Goal: Information Seeking & Learning: Learn about a topic

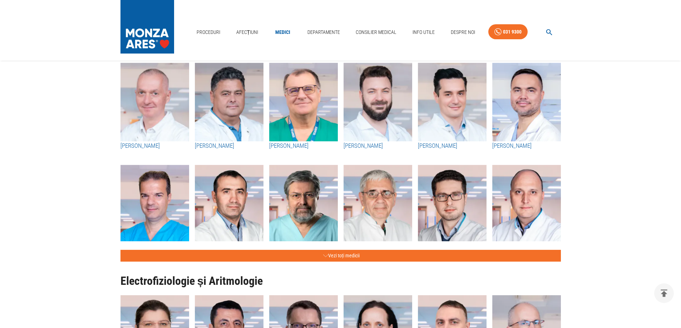
scroll to position [286, 0]
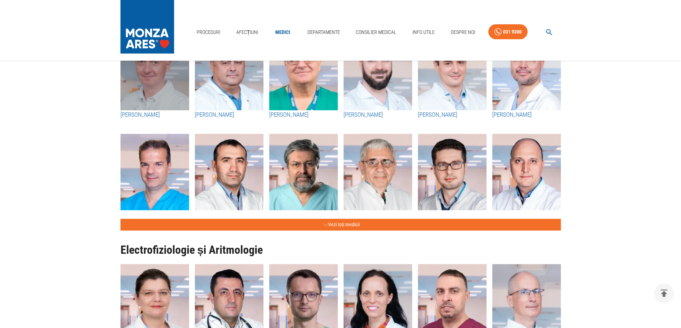
click at [176, 87] on img "button" at bounding box center [154, 71] width 69 height 79
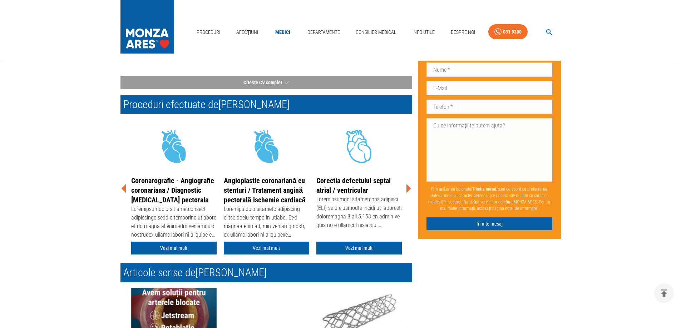
scroll to position [250, 0]
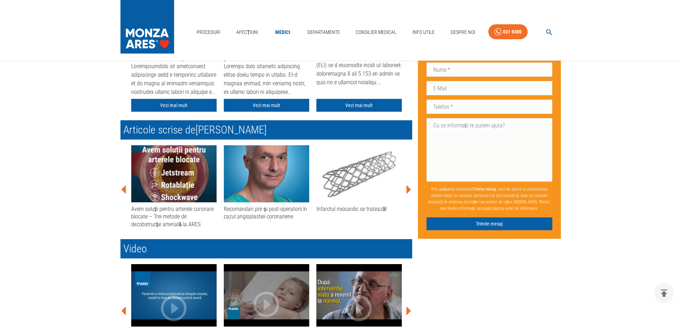
click at [348, 190] on img at bounding box center [358, 173] width 85 height 57
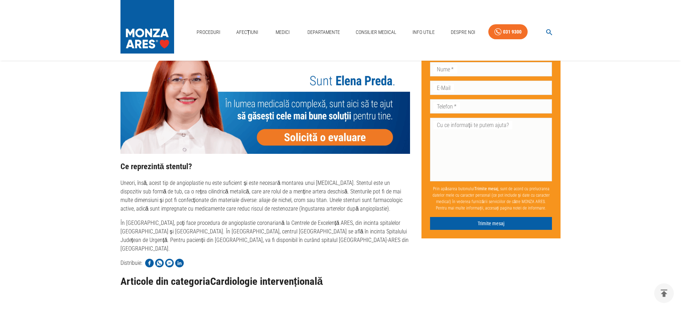
scroll to position [607, 0]
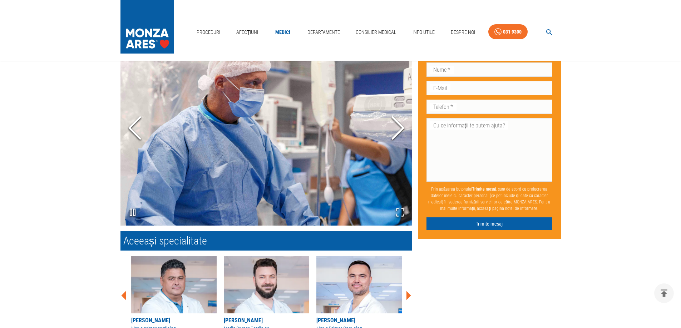
scroll to position [250, 0]
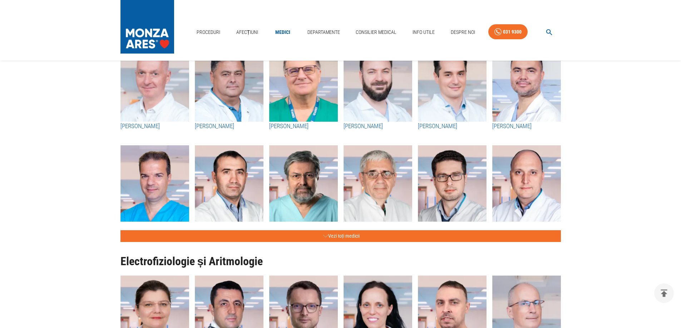
scroll to position [214, 0]
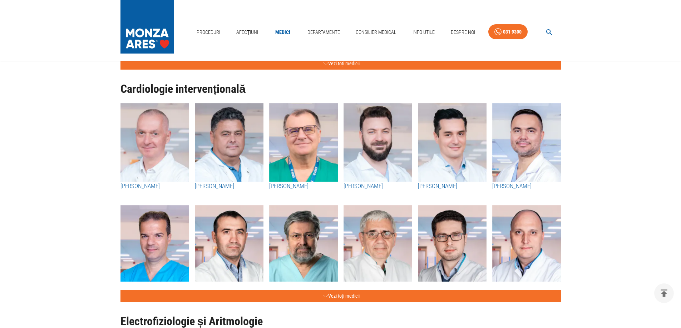
click at [239, 162] on img "button" at bounding box center [229, 142] width 69 height 79
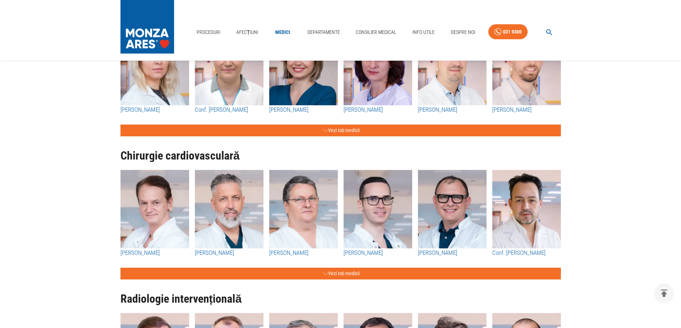
scroll to position [679, 0]
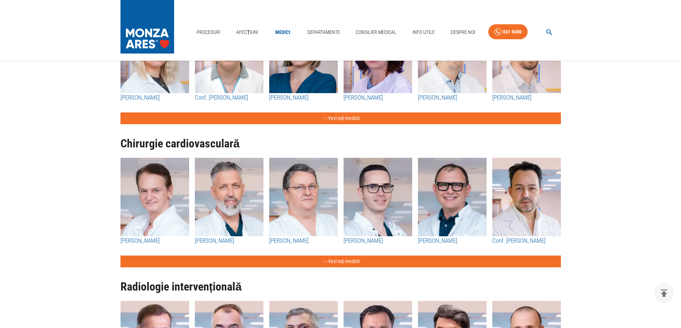
click at [346, 255] on div "Chirurgie cardiovasculară [PERSON_NAME] [PERSON_NAME] [PERSON_NAME] [PERSON_NAM…" at bounding box center [338, 195] width 446 height 143
click at [345, 258] on button "Vezi toți medicii" at bounding box center [340, 262] width 440 height 12
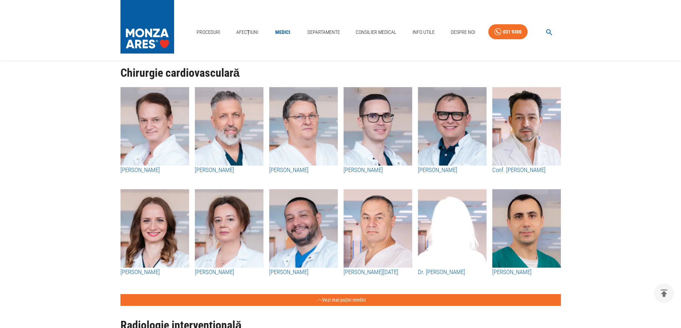
scroll to position [750, 0]
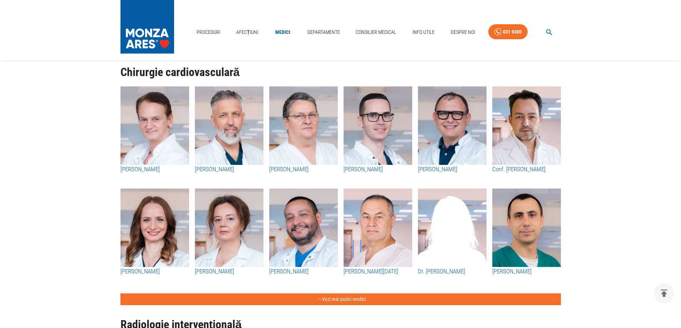
click at [221, 142] on img "button" at bounding box center [229, 125] width 69 height 79
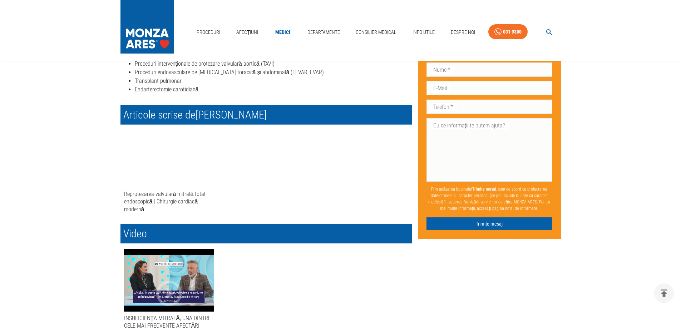
scroll to position [464, 0]
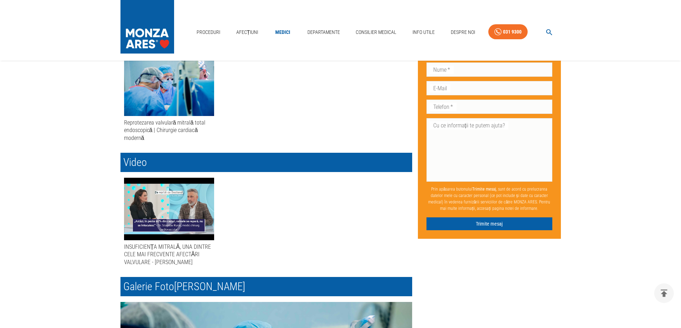
click at [171, 204] on div "button" at bounding box center [169, 209] width 90 height 63
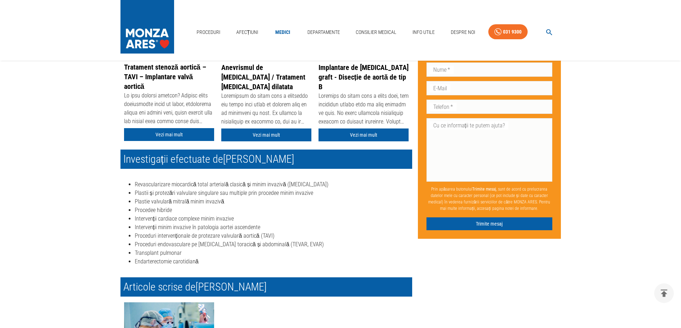
scroll to position [286, 0]
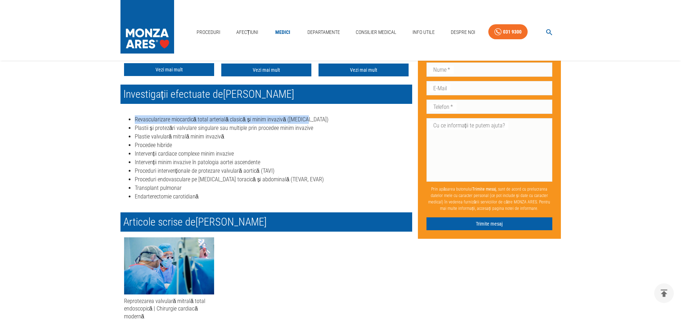
drag, startPoint x: 148, startPoint y: 118, endPoint x: 310, endPoint y: 120, distance: 161.9
click at [310, 120] on div "Revascularizare miocardică total arterială clasică și minim invazivă ([MEDICAL_…" at bounding box center [263, 155] width 297 height 103
click at [310, 120] on li "Revascularizare miocardică total arterială clasică și minim invazivă ([MEDICAL_…" at bounding box center [273, 119] width 277 height 9
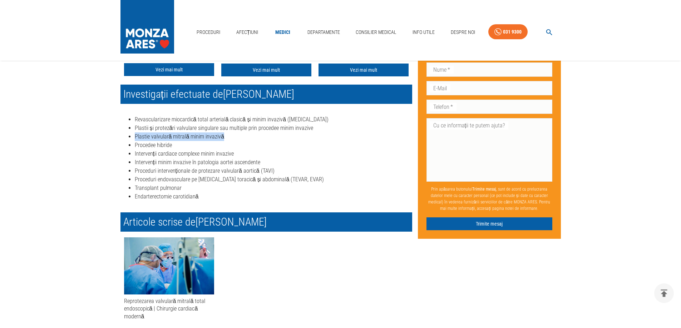
drag, startPoint x: 135, startPoint y: 137, endPoint x: 231, endPoint y: 138, distance: 95.8
click at [231, 138] on li "Plastie valvulară mitrală minim invazivă" at bounding box center [273, 137] width 277 height 9
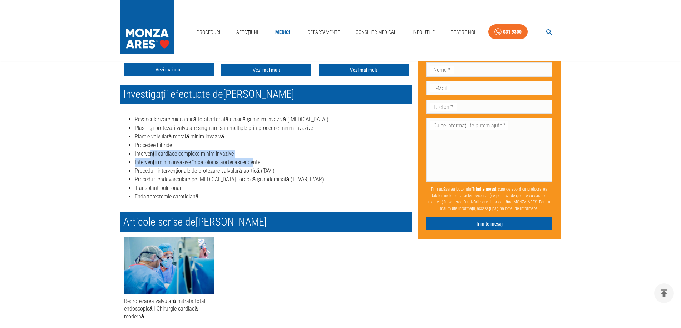
drag, startPoint x: 176, startPoint y: 152, endPoint x: 252, endPoint y: 159, distance: 75.7
click at [252, 159] on ul "Revascularizare miocardică total arterială clasică și minim invazivă ([MEDICAL_…" at bounding box center [266, 158] width 292 height 86
click at [252, 159] on li "Intervenții minim invazive în patologia aortei ascendente" at bounding box center [273, 162] width 277 height 9
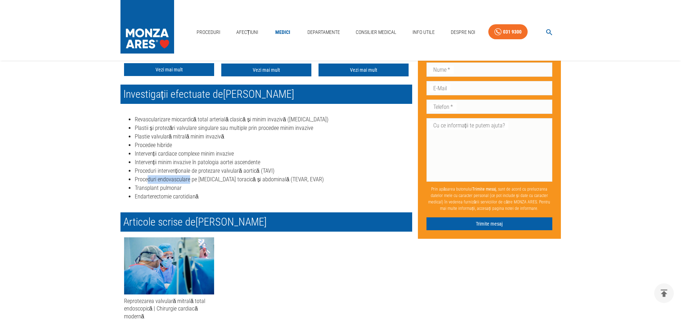
drag, startPoint x: 148, startPoint y: 181, endPoint x: 190, endPoint y: 180, distance: 42.2
click at [190, 180] on li "Proceduri endovasculare pe [MEDICAL_DATA] toracică și abdominală (TEVAR, EVAR)" at bounding box center [273, 179] width 277 height 9
drag, startPoint x: 148, startPoint y: 186, endPoint x: 184, endPoint y: 187, distance: 35.7
click at [184, 187] on li "Transplant pulmonar" at bounding box center [273, 188] width 277 height 9
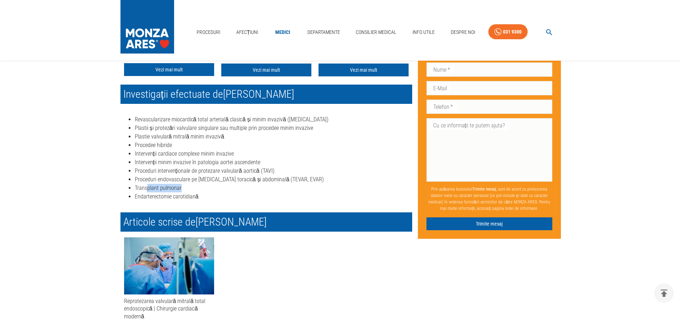
click at [184, 187] on li "Transplant pulmonar" at bounding box center [273, 188] width 277 height 9
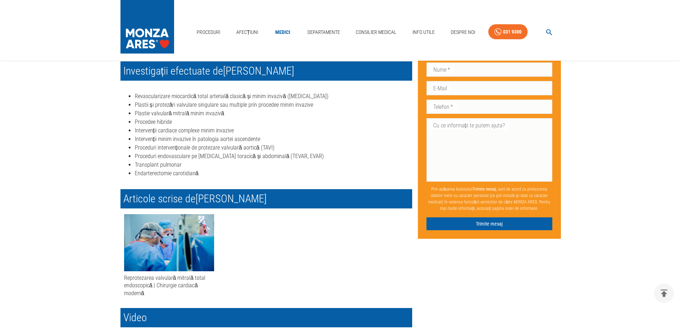
scroll to position [322, 0]
